Goal: Task Accomplishment & Management: Use online tool/utility

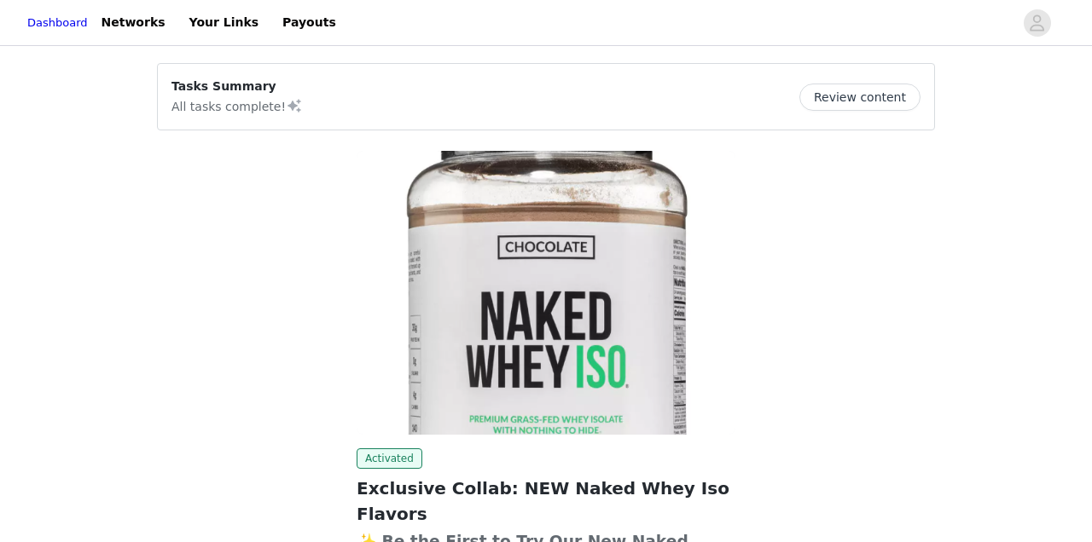
scroll to position [165, 0]
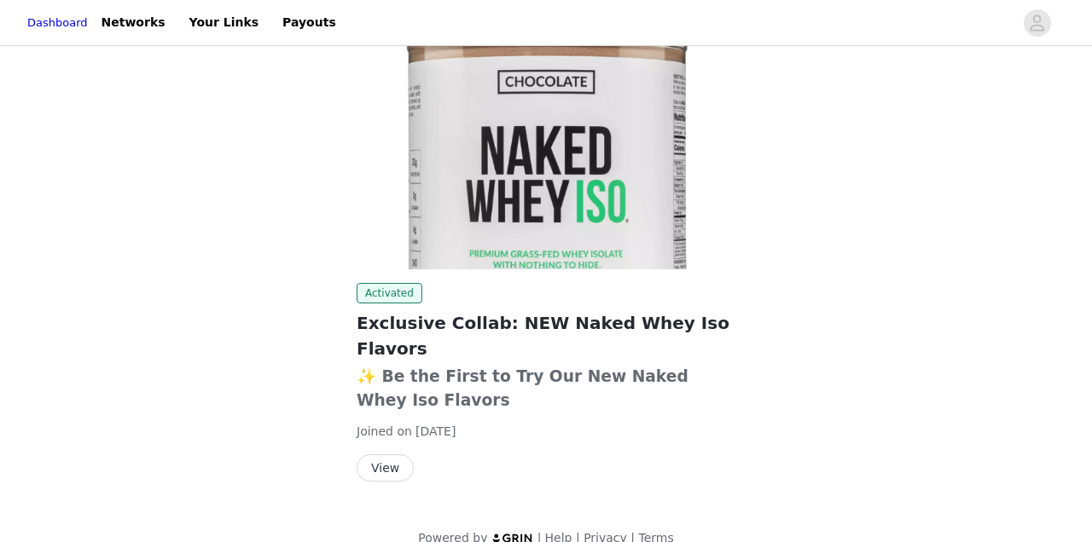
click at [399, 455] on button "View" at bounding box center [385, 468] width 57 height 27
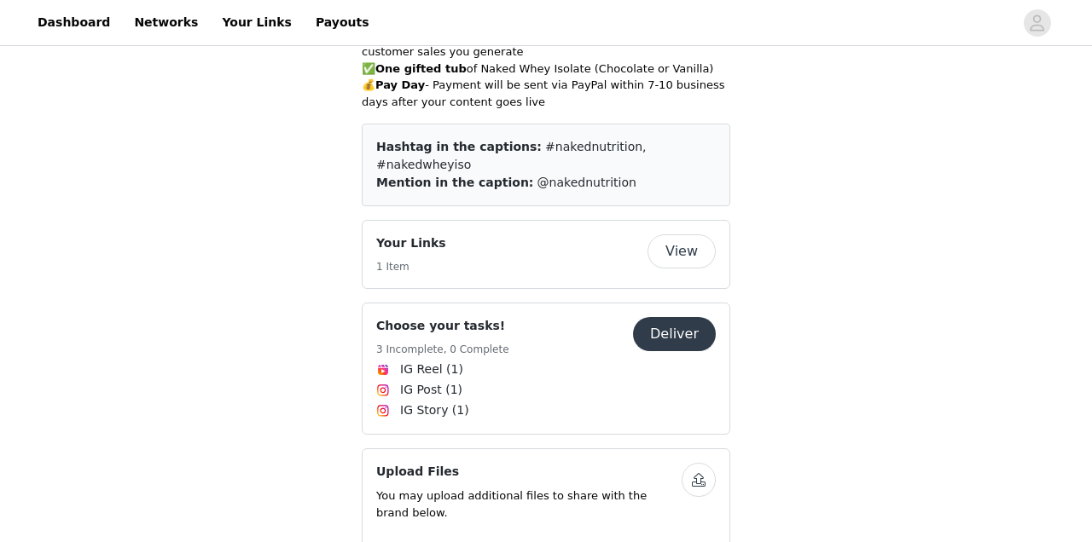
scroll to position [1123, 0]
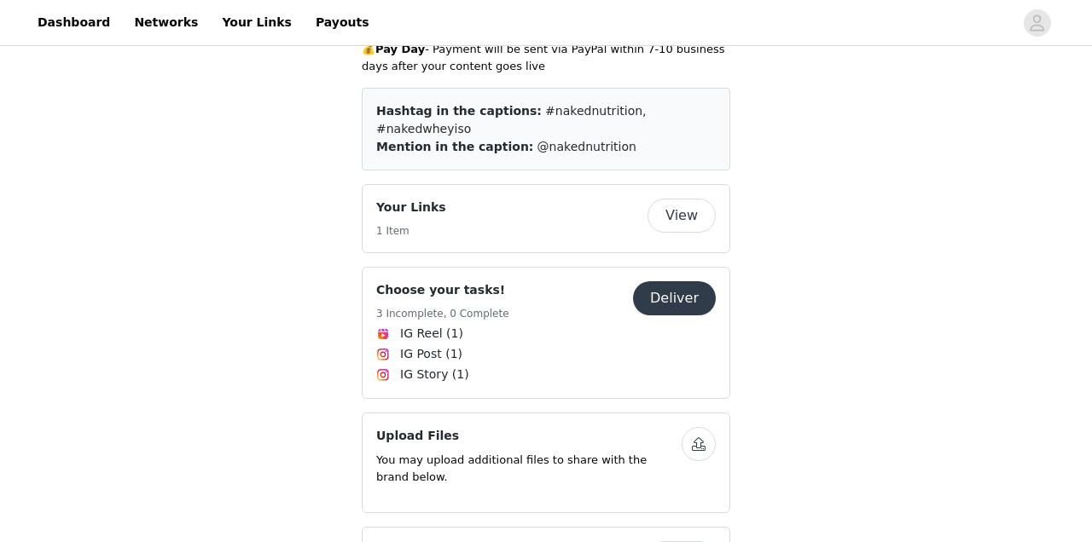
click at [685, 281] on button "Deliver" at bounding box center [674, 298] width 83 height 34
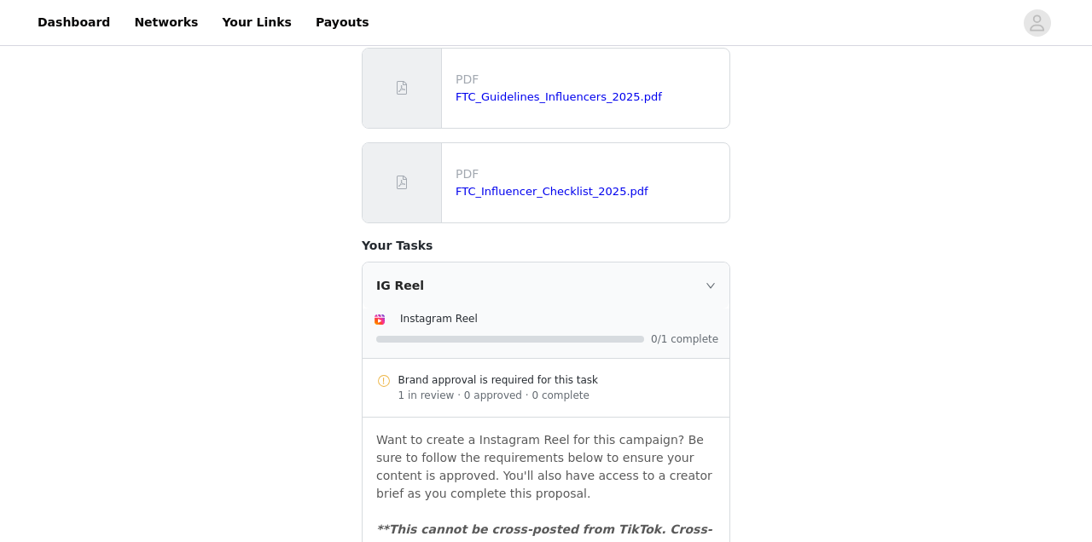
scroll to position [1013, 0]
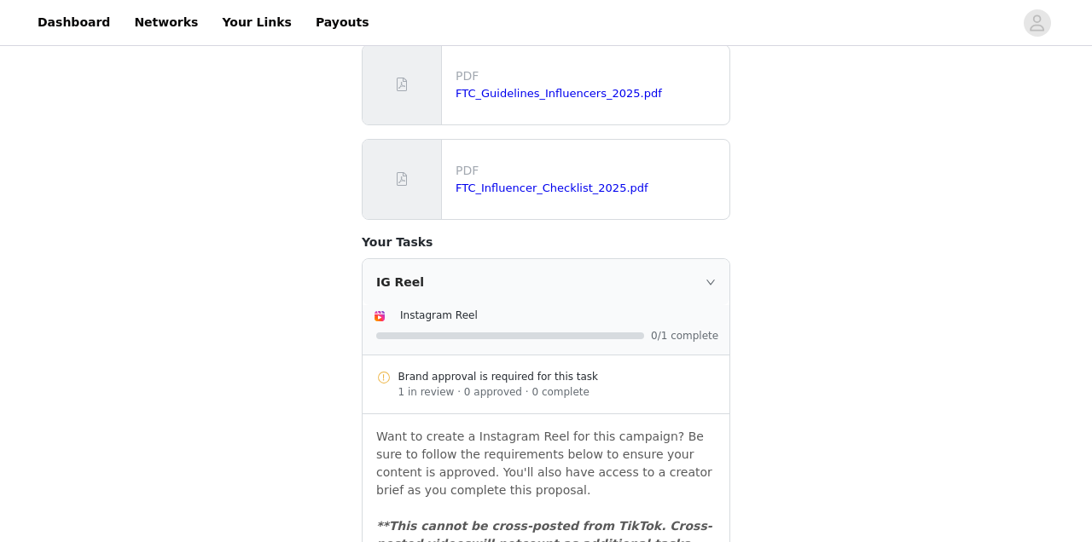
drag, startPoint x: 414, startPoint y: 375, endPoint x: 566, endPoint y: 375, distance: 152.7
click at [568, 376] on div "Brand approval is required for this task" at bounding box center [557, 376] width 318 height 15
click at [566, 375] on div "Brand approval is required for this task" at bounding box center [557, 376] width 318 height 15
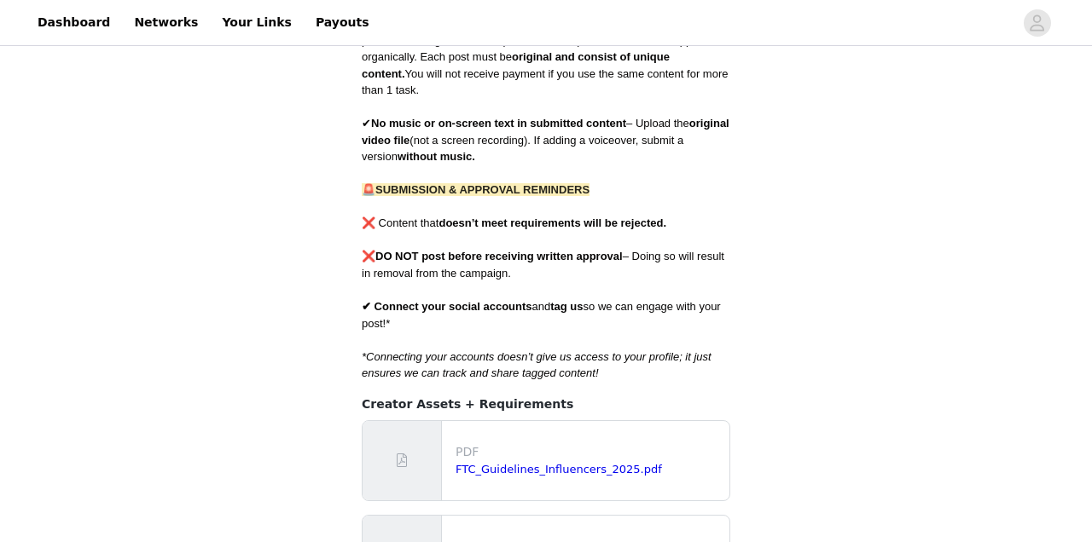
scroll to position [0, 0]
